Goal: Task Accomplishment & Management: Manage account settings

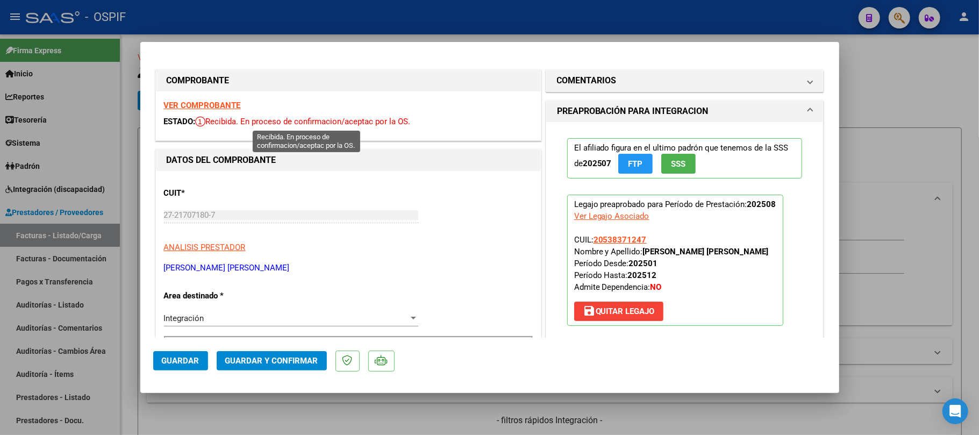
scroll to position [399, 0]
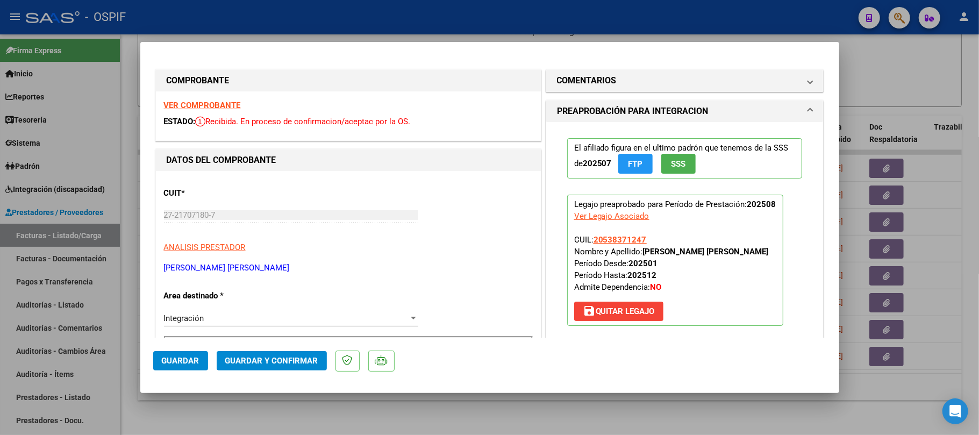
click at [615, 358] on mat-dialog-actions "Guardar Guardar y Confirmar" at bounding box center [489, 359] width 673 height 42
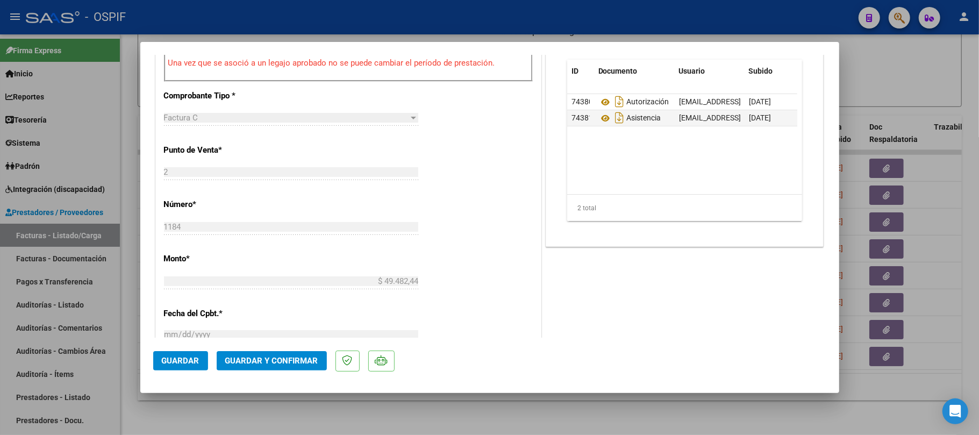
drag, startPoint x: 599, startPoint y: 117, endPoint x: 448, endPoint y: 28, distance: 174.8
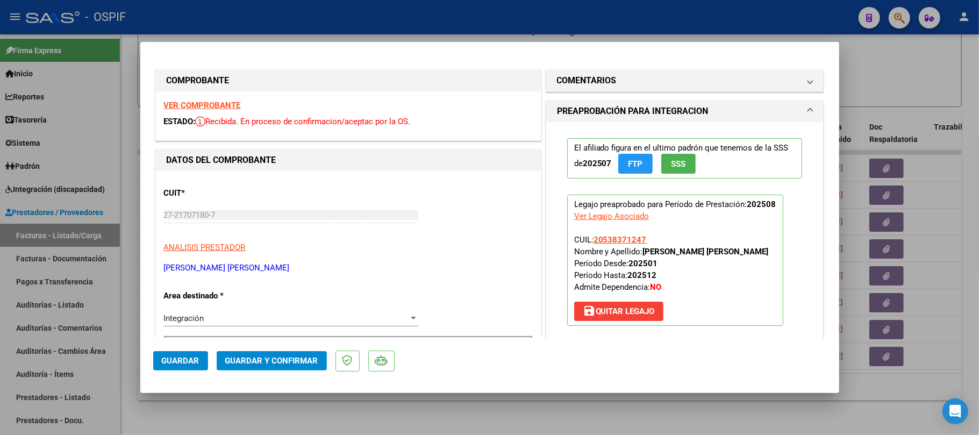
click at [280, 356] on span "Guardar y Confirmar" at bounding box center [271, 361] width 93 height 10
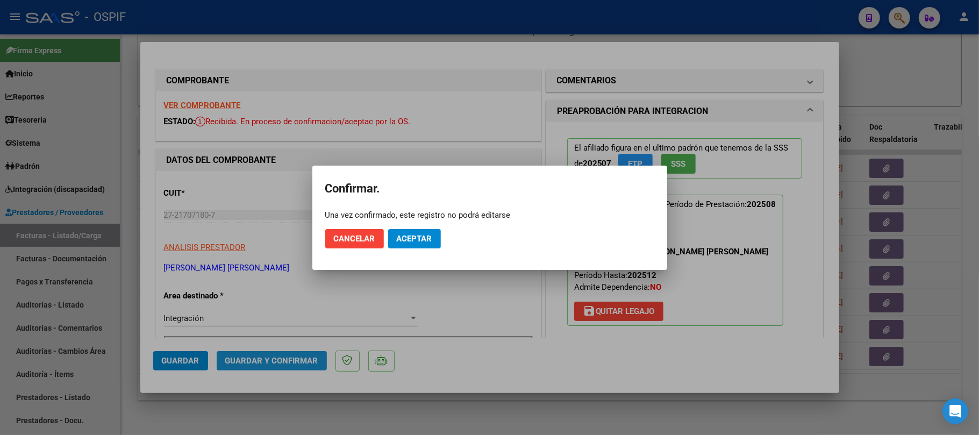
click at [414, 226] on mat-dialog-actions "Cancelar Aceptar" at bounding box center [489, 238] width 329 height 37
drag, startPoint x: 419, startPoint y: 239, endPoint x: 453, endPoint y: 248, distance: 34.7
click at [420, 239] on span "Aceptar" at bounding box center [414, 239] width 35 height 10
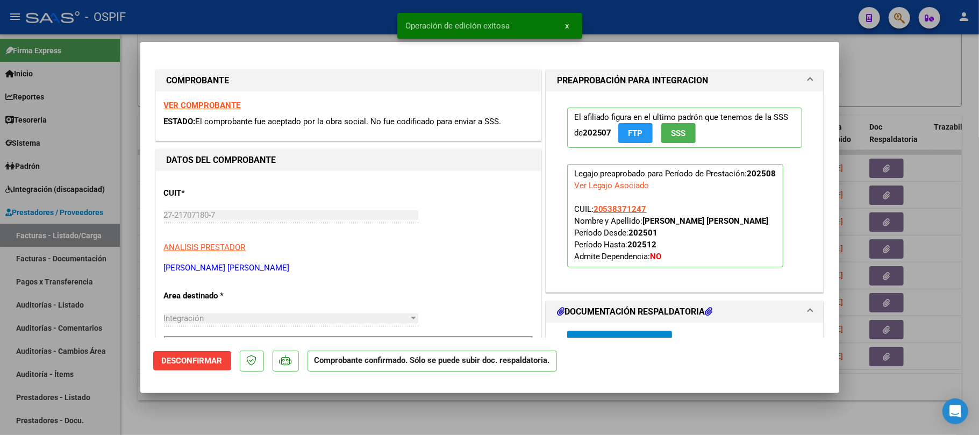
click at [500, 418] on div at bounding box center [489, 217] width 979 height 435
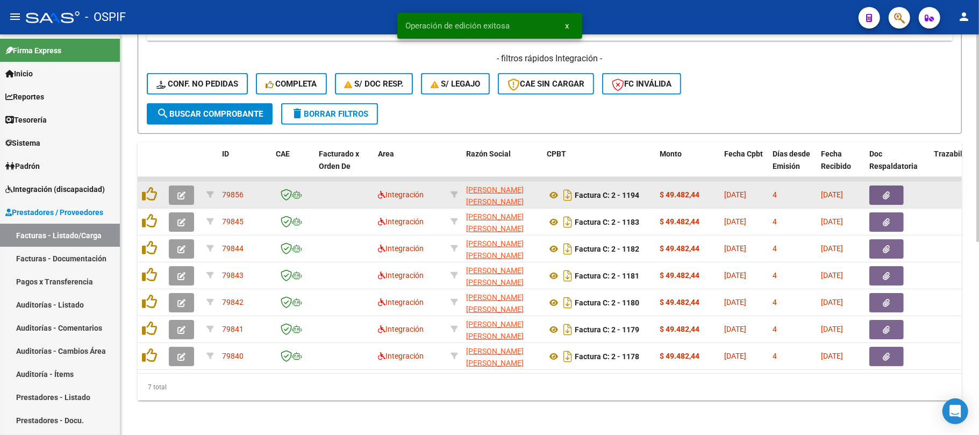
click at [186, 186] on button "button" at bounding box center [181, 195] width 25 height 19
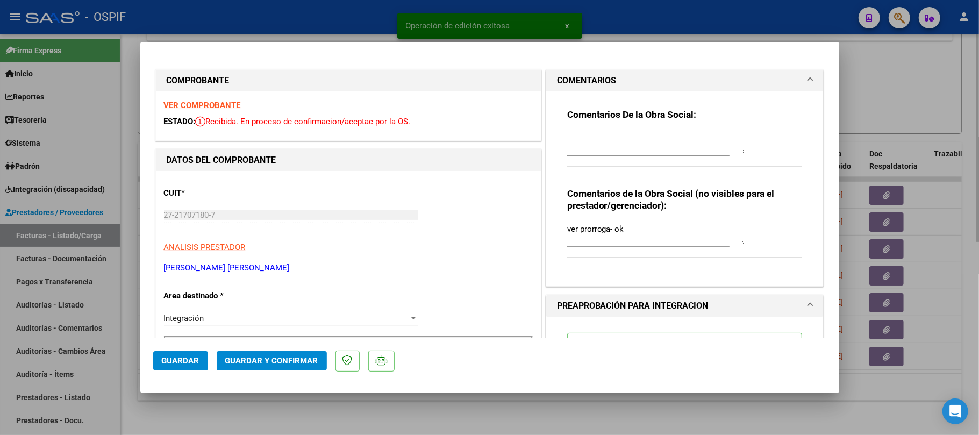
drag, startPoint x: 436, startPoint y: 409, endPoint x: 442, endPoint y: 401, distance: 9.9
click at [441, 403] on div at bounding box center [489, 217] width 979 height 435
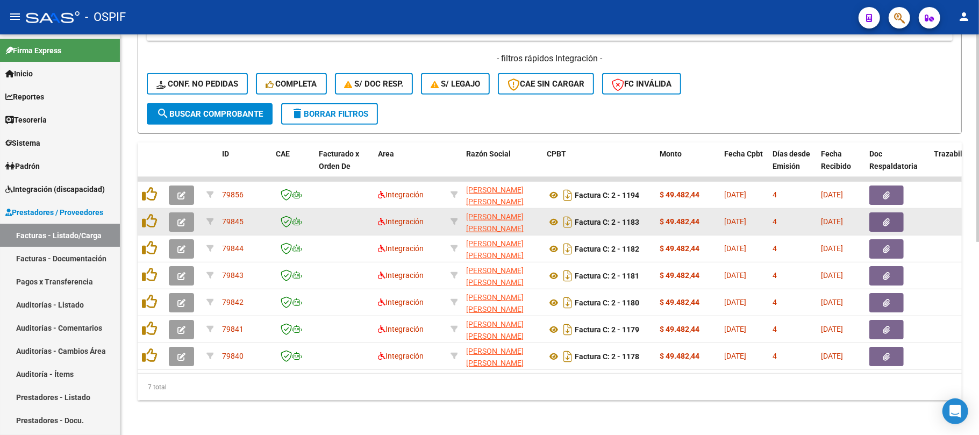
click at [183, 218] on icon "button" at bounding box center [181, 222] width 8 height 8
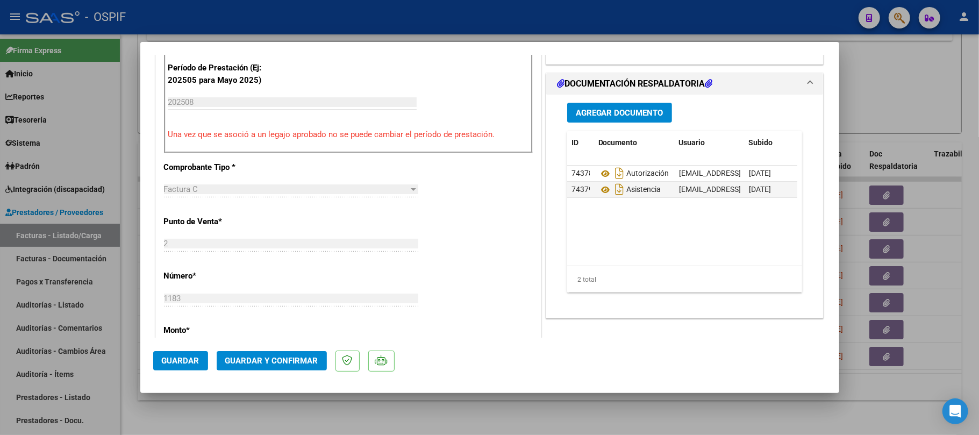
scroll to position [0, 0]
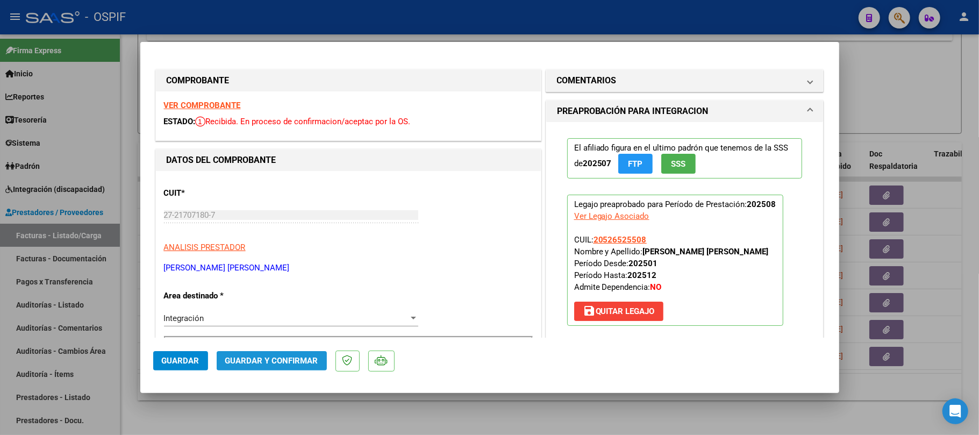
click at [280, 356] on span "Guardar y Confirmar" at bounding box center [271, 361] width 93 height 10
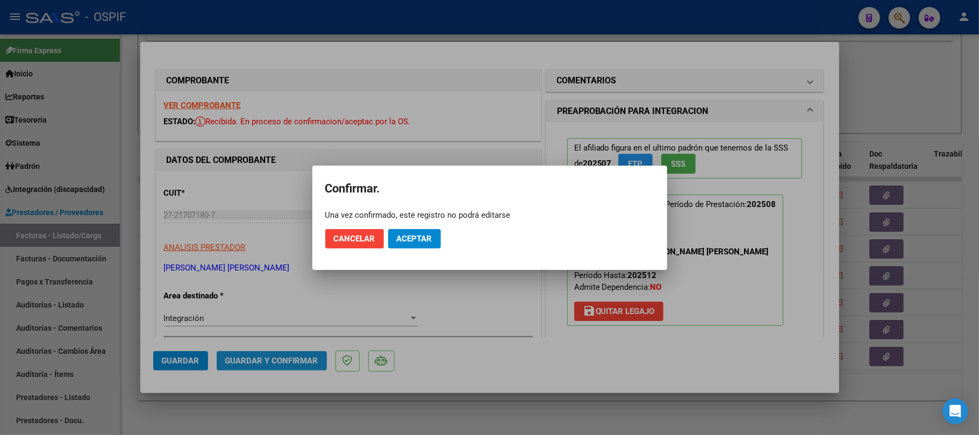
click at [425, 230] on button "Aceptar" at bounding box center [414, 238] width 53 height 19
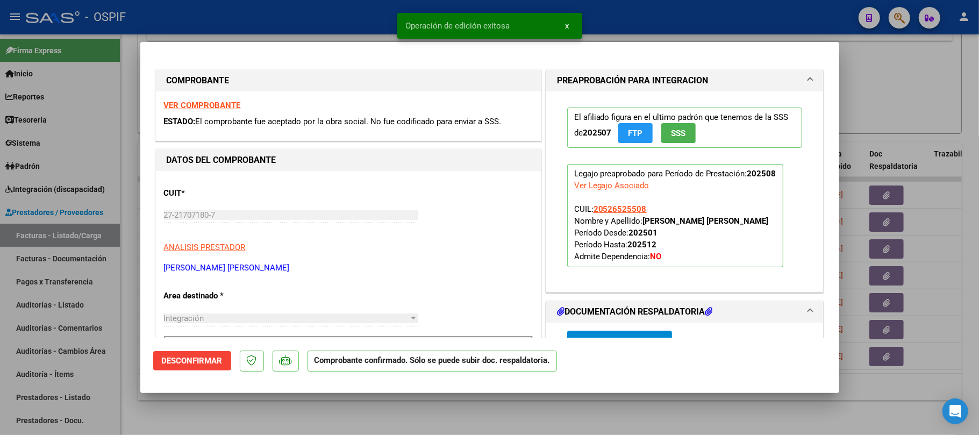
click at [527, 409] on div at bounding box center [489, 217] width 979 height 435
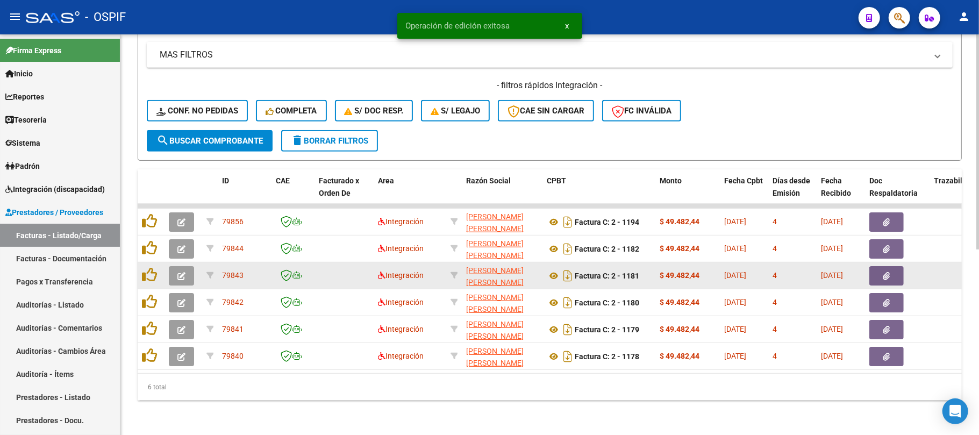
scroll to position [345, 0]
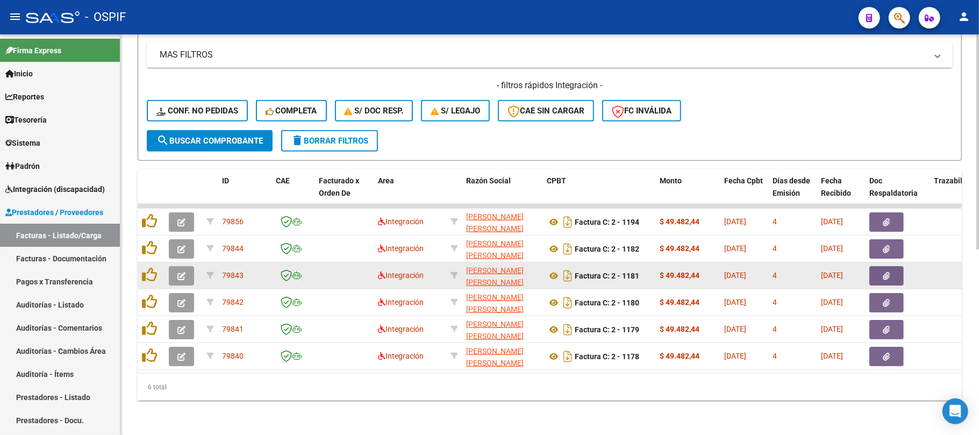
click at [180, 266] on button "button" at bounding box center [181, 275] width 25 height 19
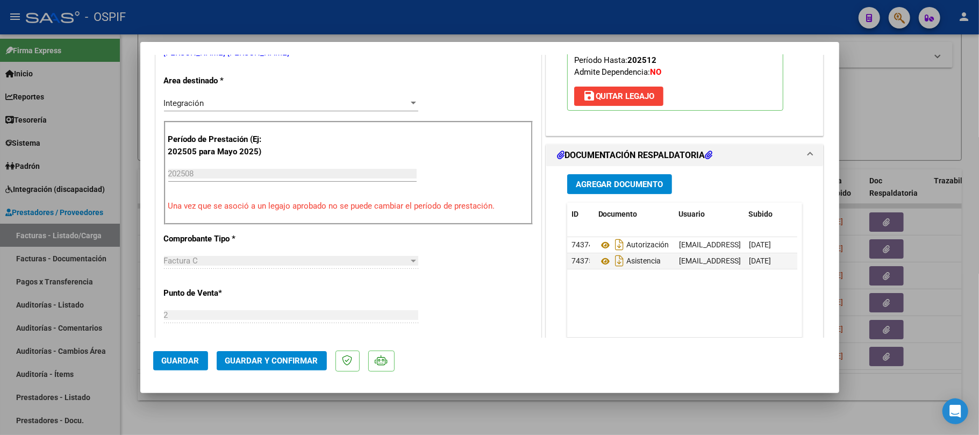
scroll to position [0, 0]
